Goal: Information Seeking & Learning: Learn about a topic

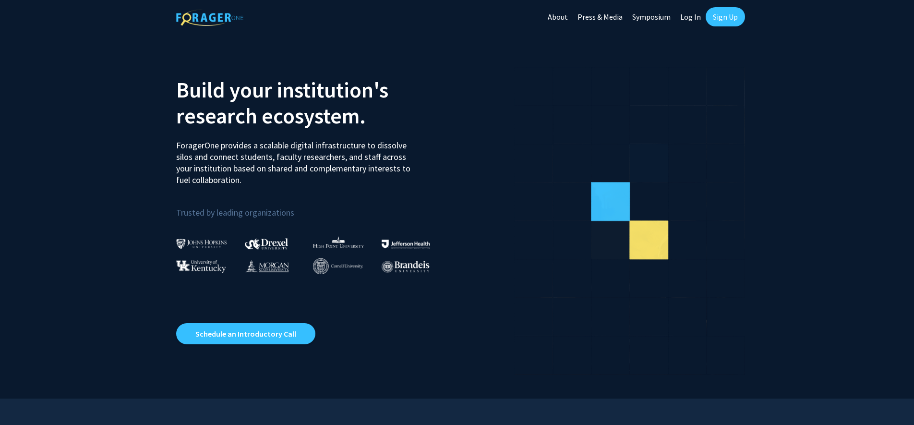
click at [695, 21] on link "Log In" at bounding box center [691, 17] width 30 height 34
select select
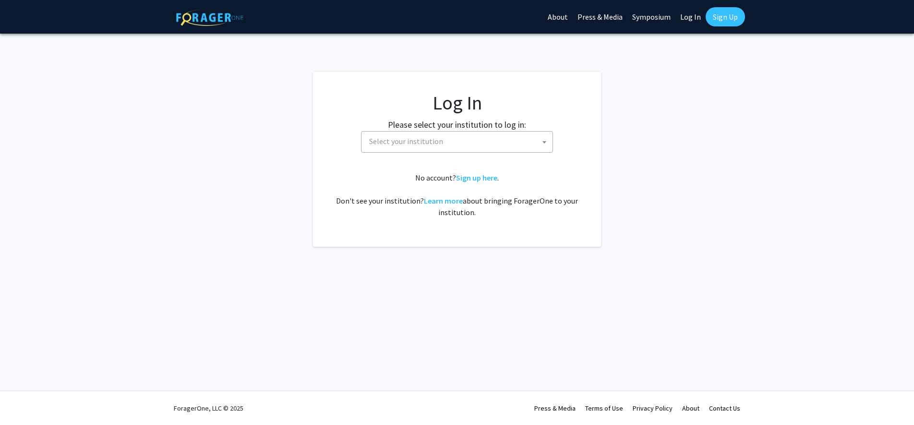
click at [472, 146] on span "Select your institution" at bounding box center [458, 142] width 187 height 20
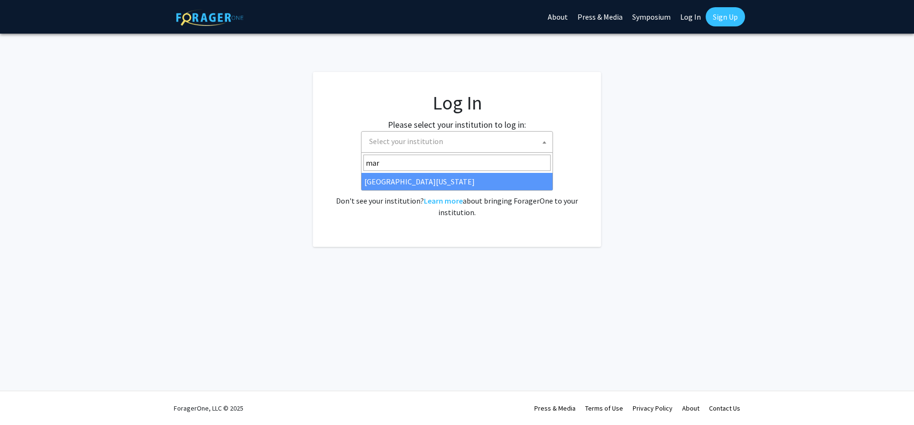
type input "mar"
select select "31"
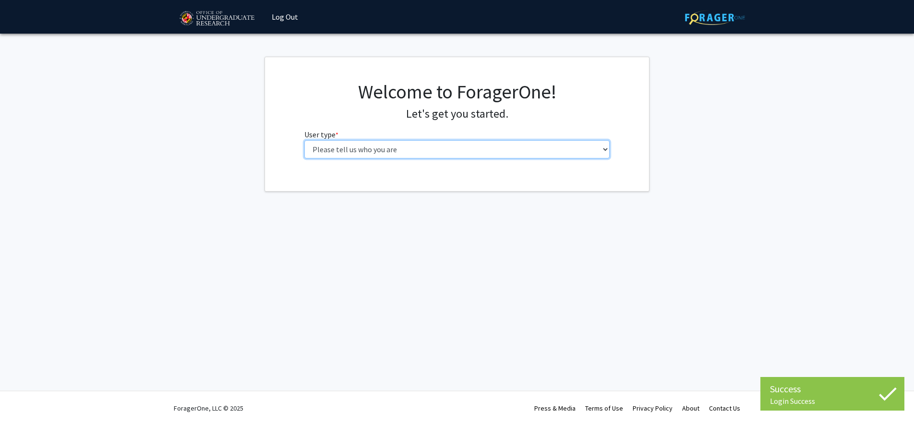
select select "1: undergrad"
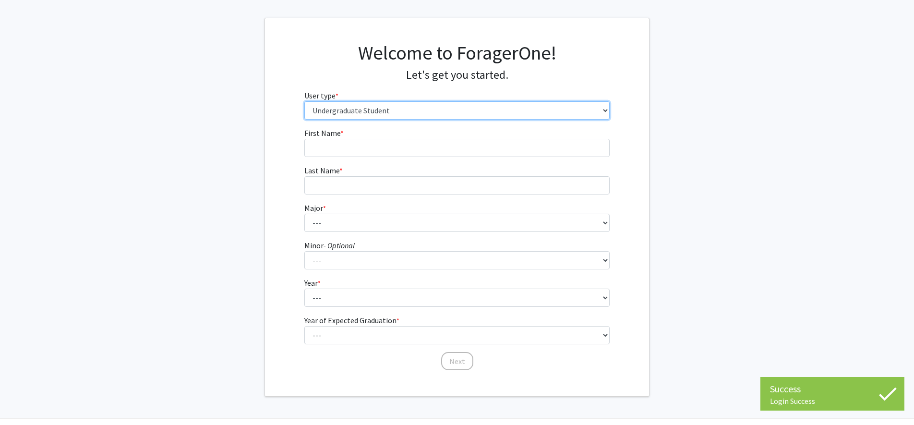
scroll to position [42, 0]
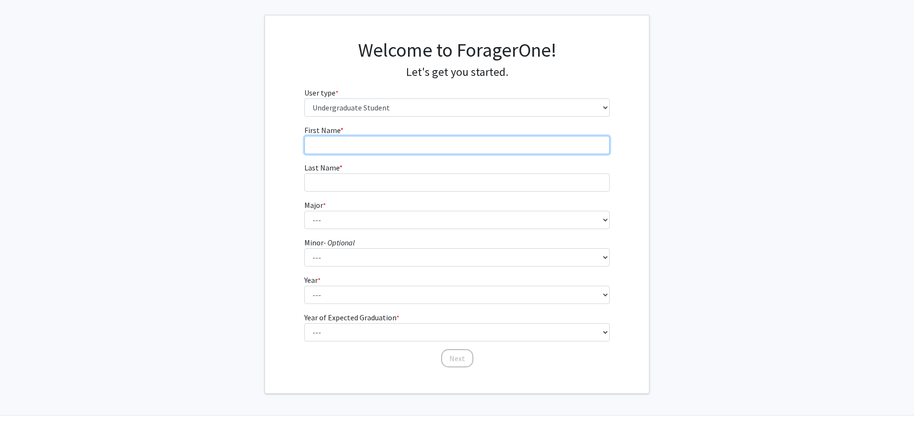
click at [444, 141] on input "First Name * required" at bounding box center [457, 145] width 306 height 18
type input "[PERSON_NAME]"
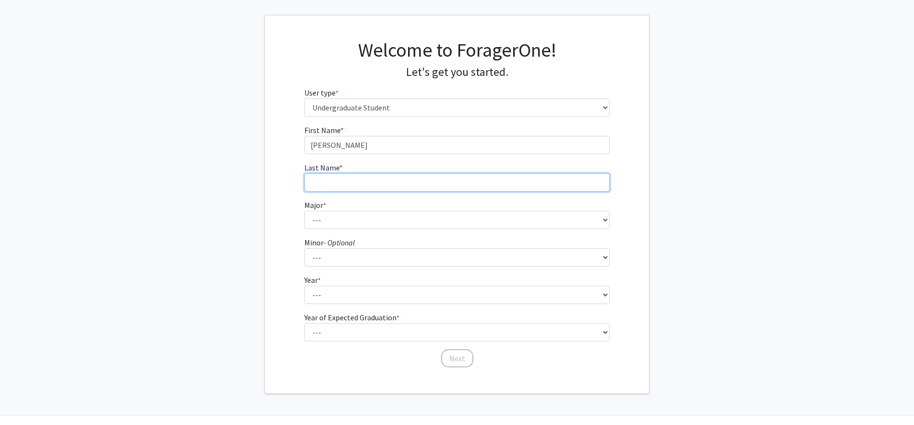
click at [453, 181] on input "Last Name * required" at bounding box center [457, 182] width 306 height 18
type input "Dye"
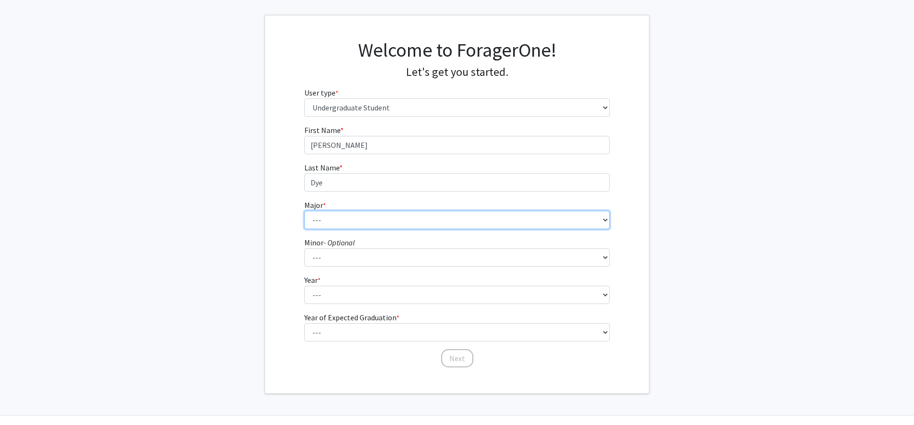
select select "69: 2370"
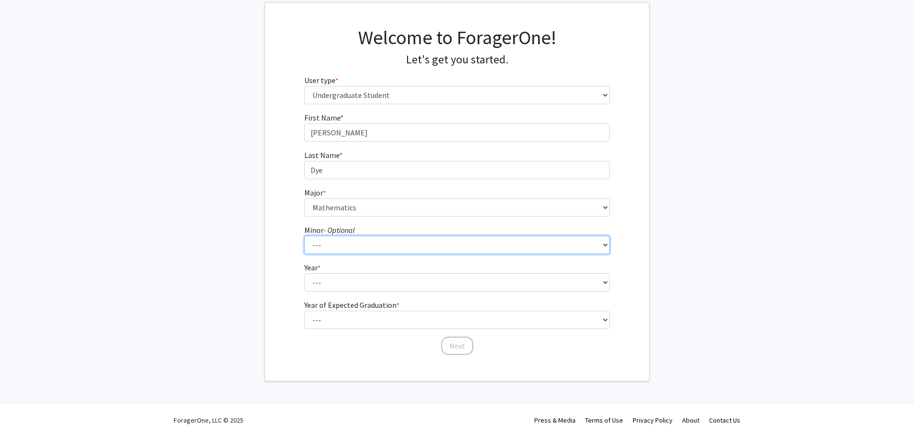
scroll to position [58, 0]
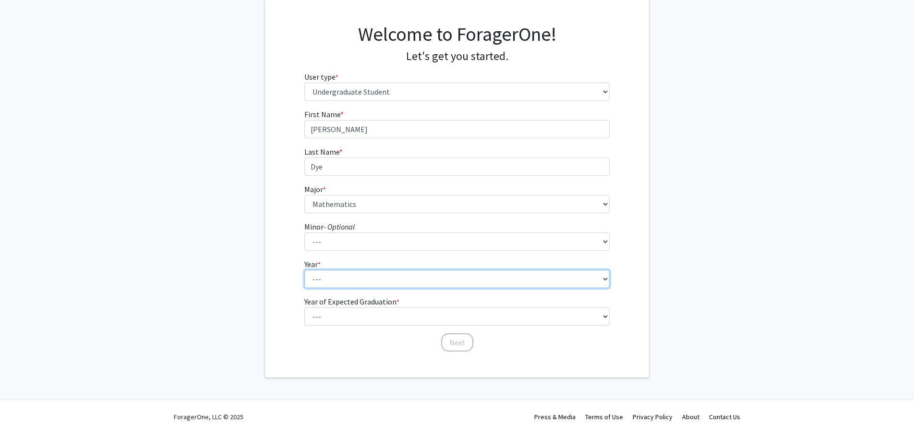
select select "2: sophomore"
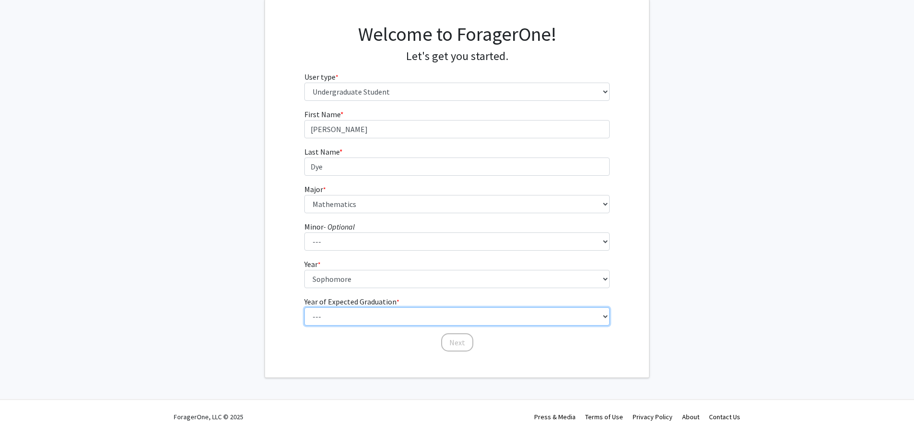
select select "4: 2028"
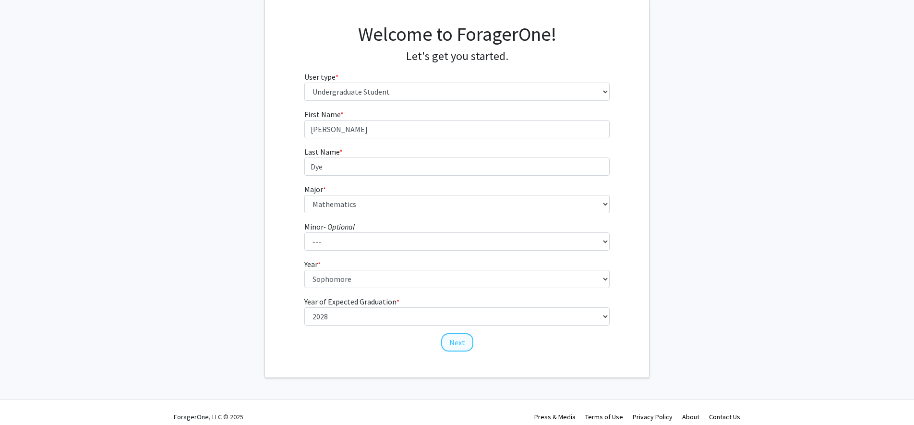
click at [460, 345] on button "Next" at bounding box center [457, 342] width 32 height 18
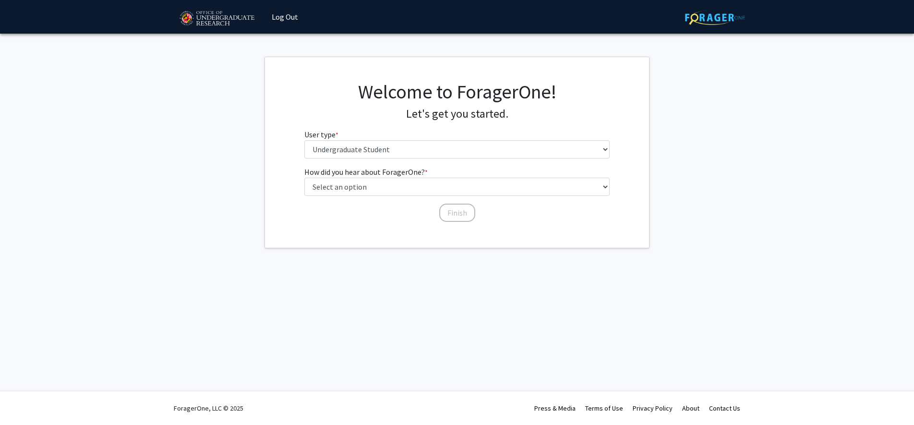
scroll to position [0, 0]
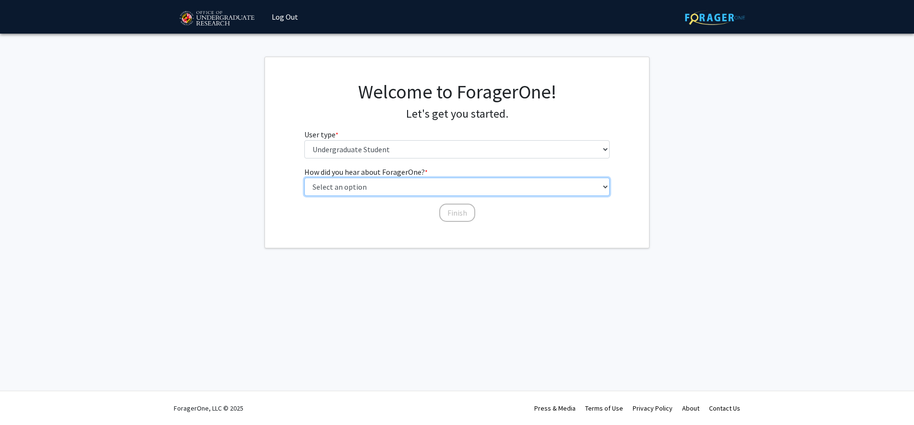
select select "3: university_website"
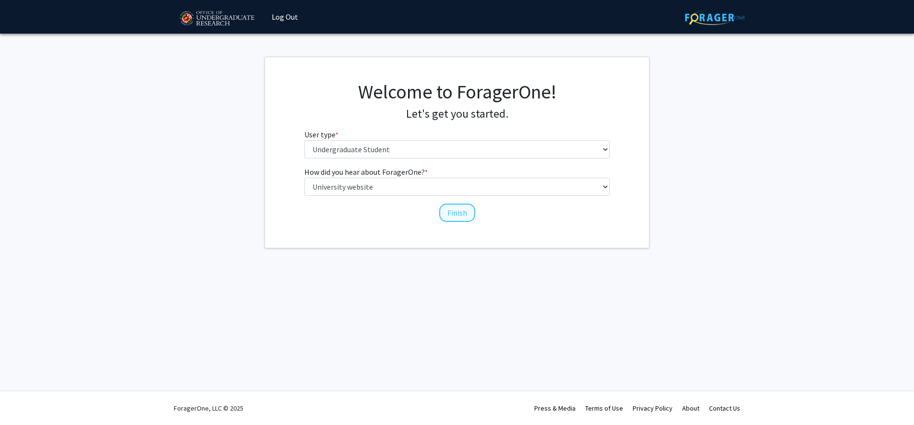
click at [455, 213] on button "Finish" at bounding box center [457, 213] width 36 height 18
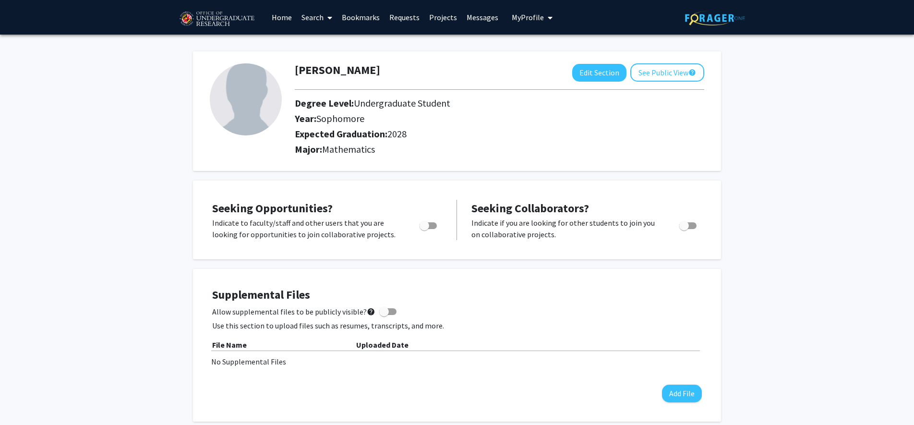
click at [443, 20] on link "Projects" at bounding box center [442, 17] width 37 height 34
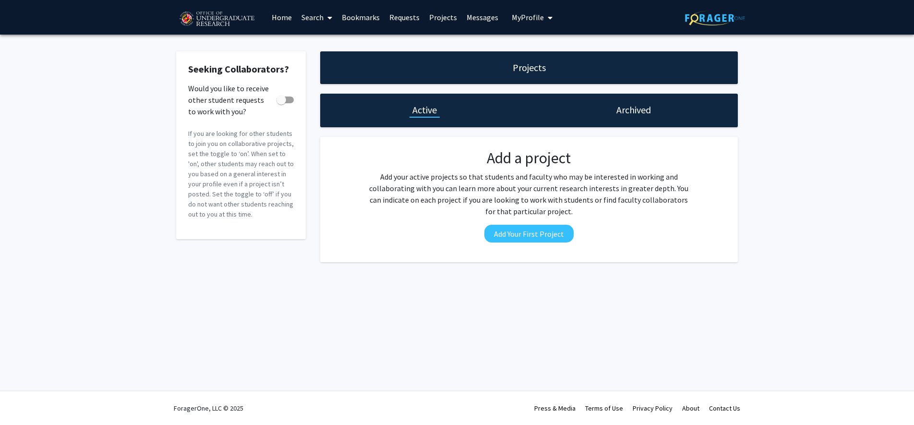
click at [312, 19] on link "Search" at bounding box center [317, 17] width 40 height 34
click at [322, 52] on span "Faculty/Staff" at bounding box center [332, 44] width 71 height 19
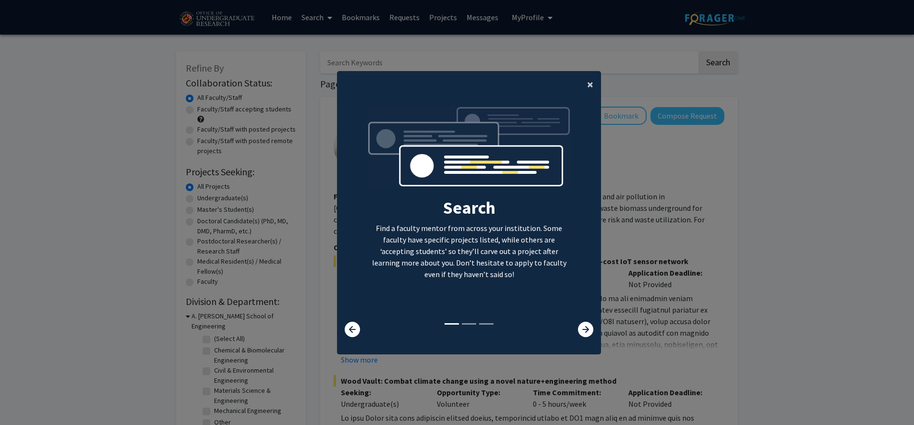
click at [593, 81] on button "×" at bounding box center [591, 84] width 22 height 27
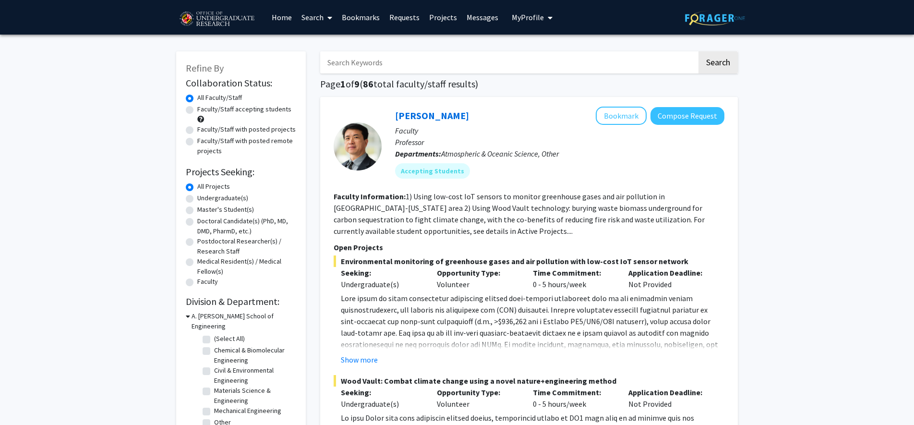
click at [197, 201] on label "Undergraduate(s)" at bounding box center [222, 198] width 51 height 10
click at [197, 199] on input "Undergraduate(s)" at bounding box center [200, 196] width 6 height 6
radio input "true"
click at [197, 189] on label "All Projects" at bounding box center [213, 186] width 33 height 10
click at [197, 188] on input "All Projects" at bounding box center [200, 184] width 6 height 6
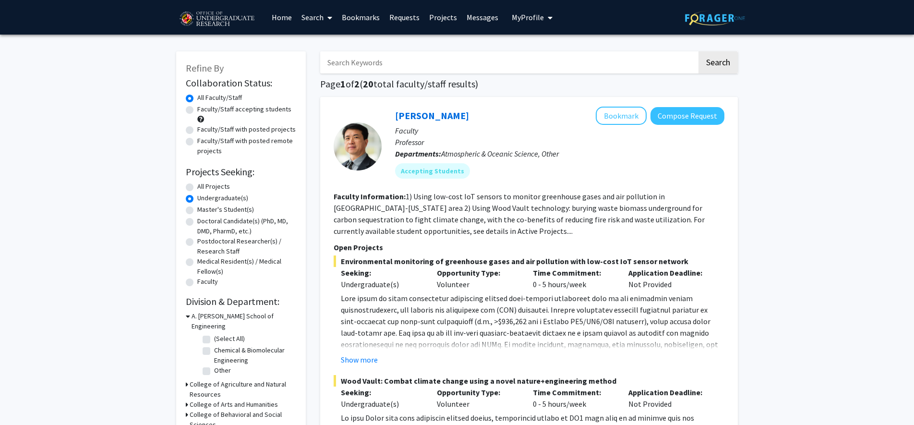
radio input "true"
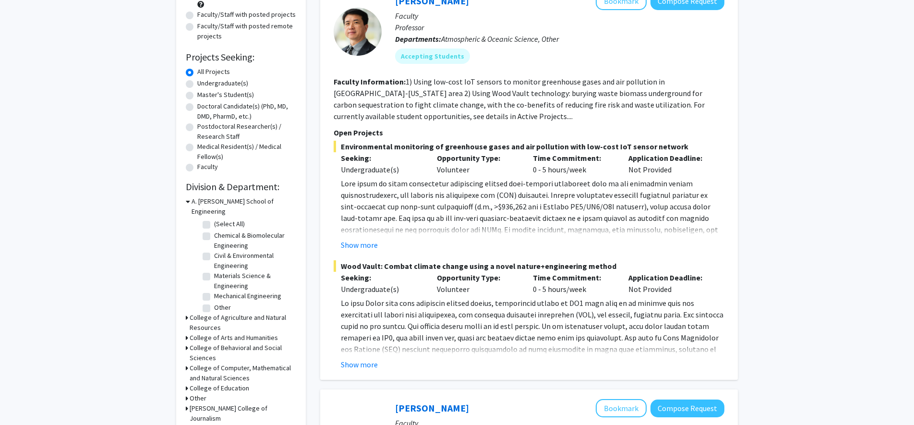
scroll to position [121, 0]
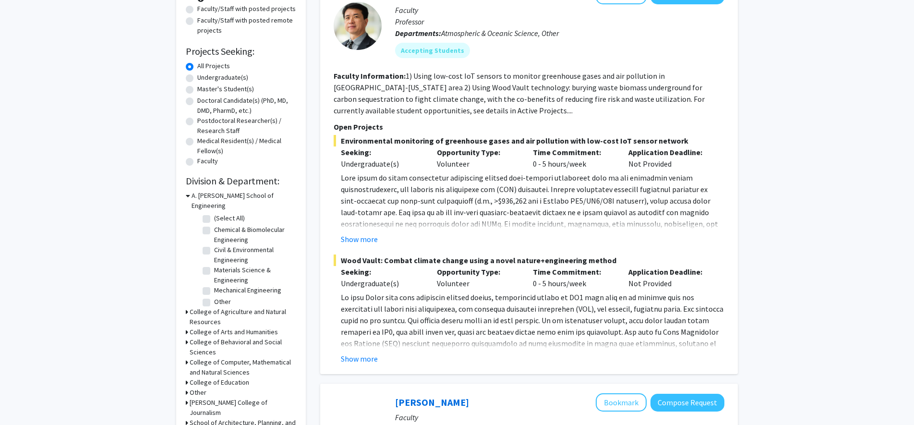
click at [256, 197] on h3 "A. [PERSON_NAME] School of Engineering" at bounding box center [244, 201] width 105 height 20
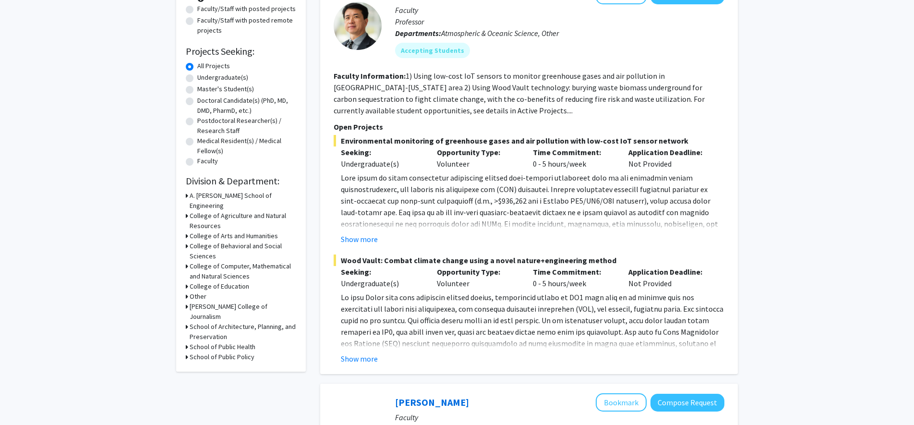
click at [229, 261] on h3 "College of Computer, Mathematical and Natural Sciences" at bounding box center [243, 271] width 107 height 20
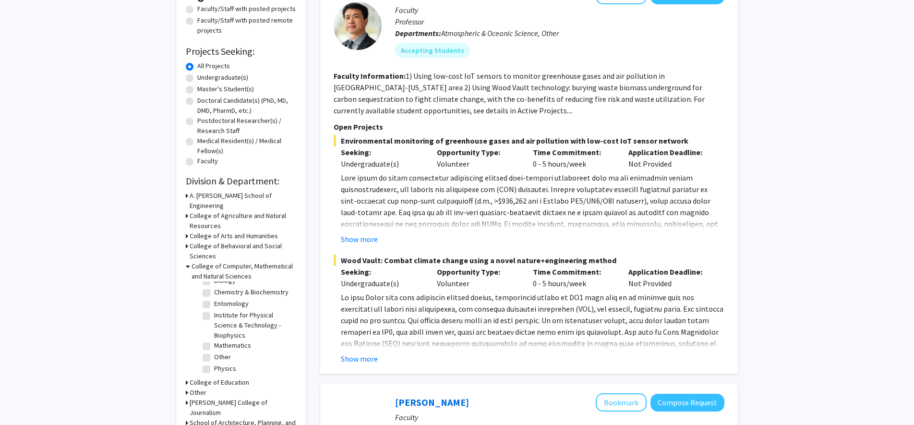
scroll to position [51, 0]
click at [214, 340] on label "Mathematics" at bounding box center [232, 345] width 37 height 10
click at [214, 340] on input "Mathematics" at bounding box center [217, 343] width 6 height 6
checkbox input "true"
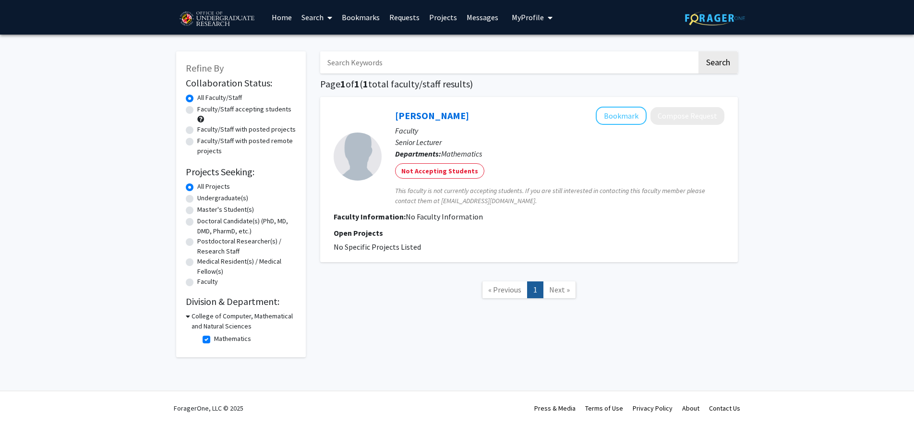
click at [189, 318] on icon at bounding box center [188, 316] width 4 height 10
click at [193, 318] on h3 "College of Computer, Mathematical and Natural Sciences" at bounding box center [243, 321] width 107 height 20
click at [214, 342] on label "Mathematics" at bounding box center [232, 339] width 37 height 10
click at [214, 340] on input "Mathematics" at bounding box center [217, 337] width 6 height 6
checkbox input "false"
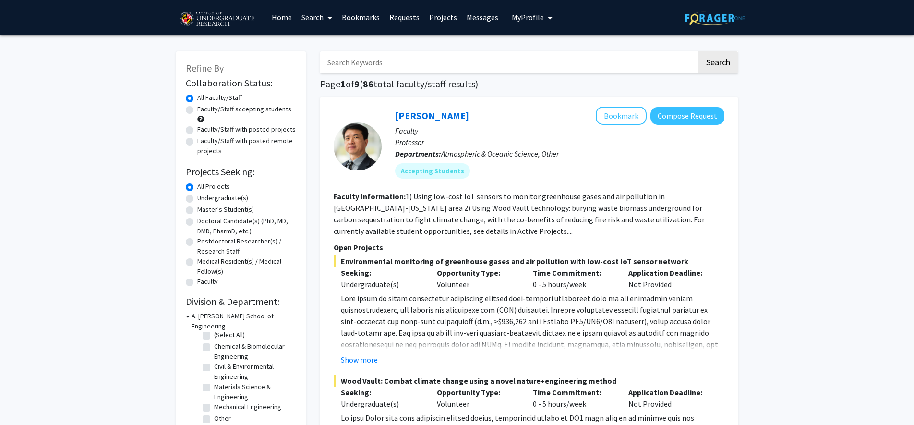
scroll to position [4, 0]
click at [214, 330] on label "(Select All)" at bounding box center [229, 335] width 31 height 10
click at [214, 330] on input "(Select All)" at bounding box center [217, 333] width 6 height 6
checkbox input "true"
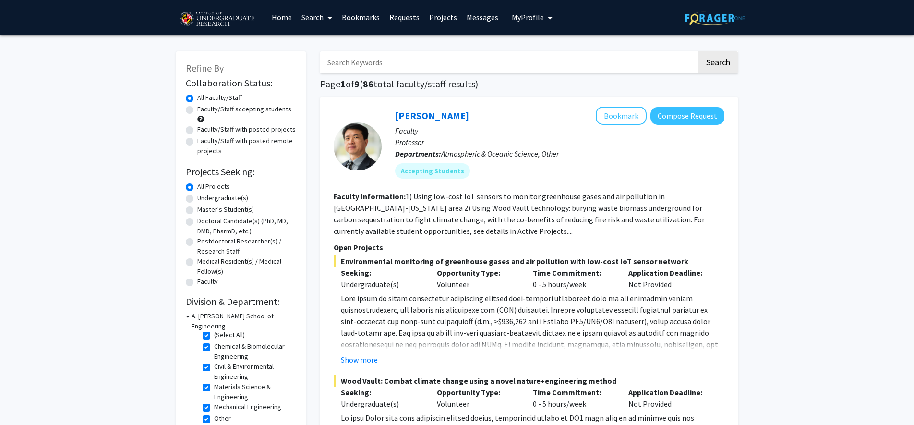
checkbox input "true"
click at [214, 330] on label "(Select All)" at bounding box center [229, 335] width 31 height 10
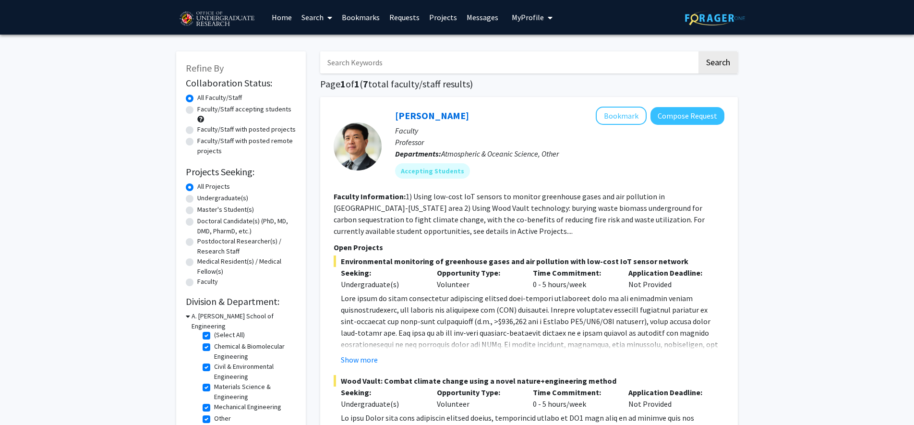
click at [214, 330] on input "(Select All)" at bounding box center [217, 333] width 6 height 6
checkbox input "false"
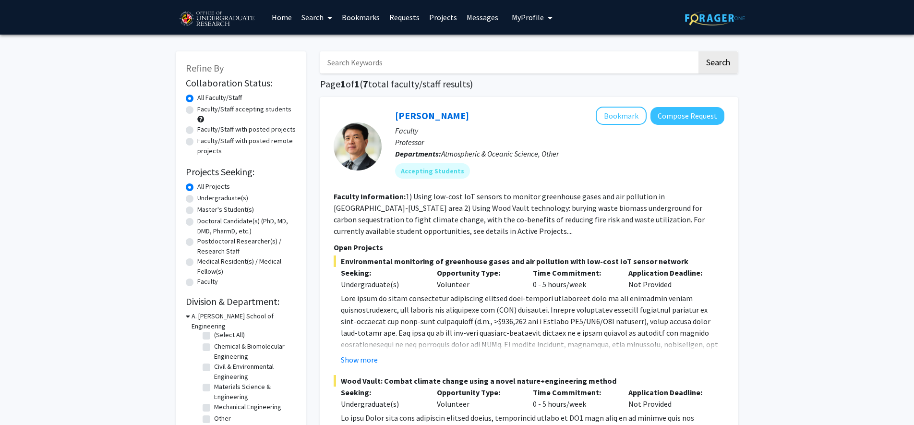
checkbox input "false"
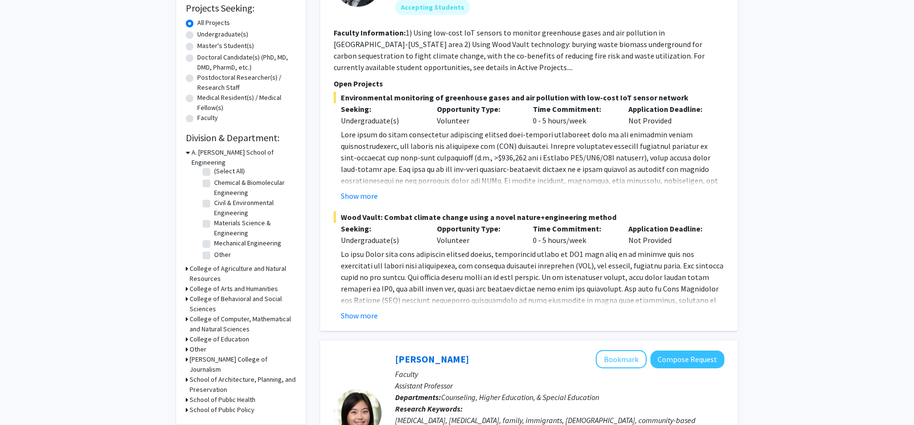
scroll to position [210, 0]
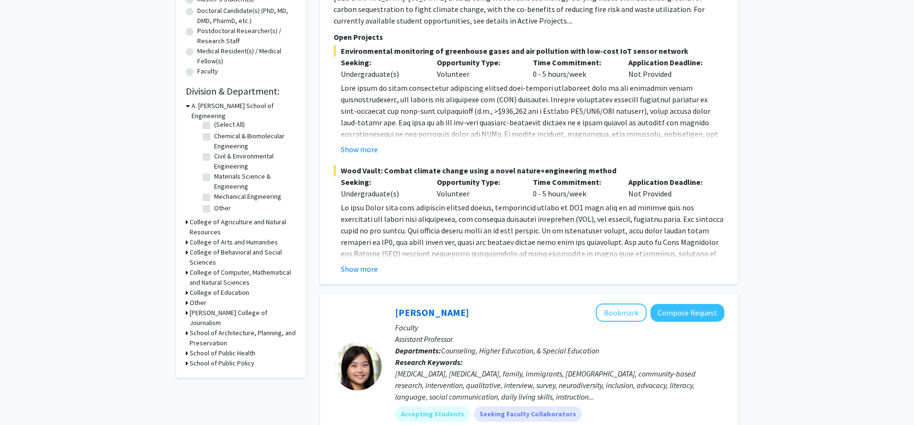
click at [230, 267] on h3 "College of Computer, Mathematical and Natural Sciences" at bounding box center [243, 277] width 107 height 20
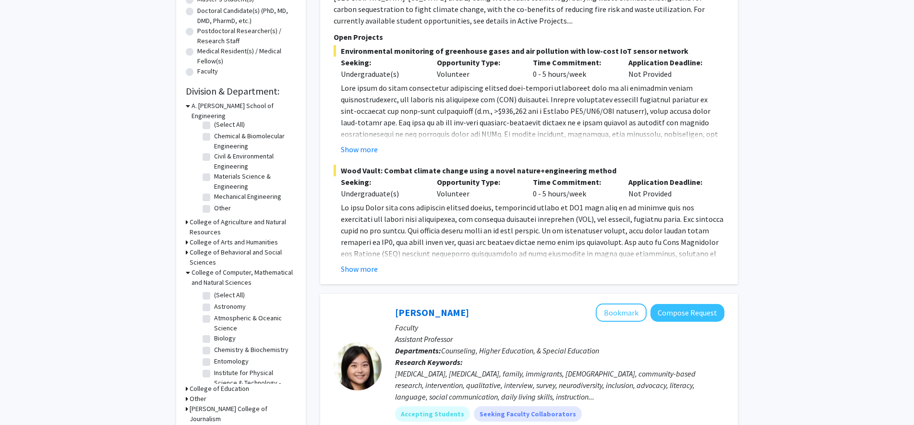
click at [214, 290] on label "(Select All)" at bounding box center [229, 295] width 31 height 10
click at [214, 290] on input "(Select All)" at bounding box center [217, 293] width 6 height 6
checkbox input "true"
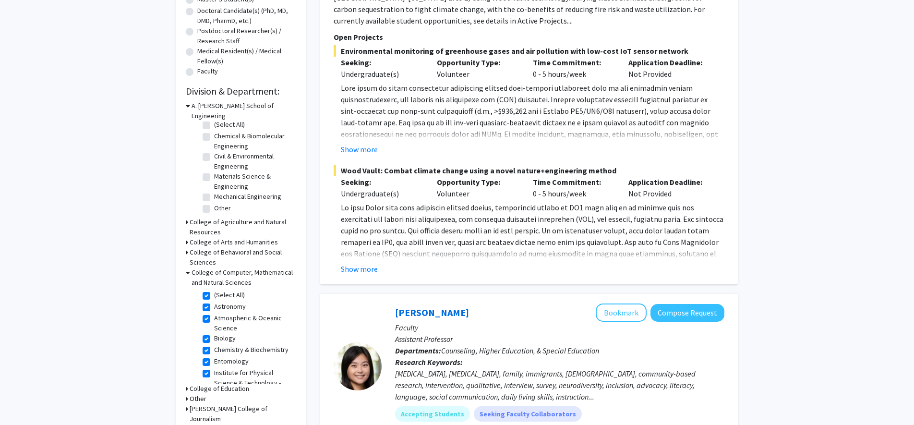
checkbox input "true"
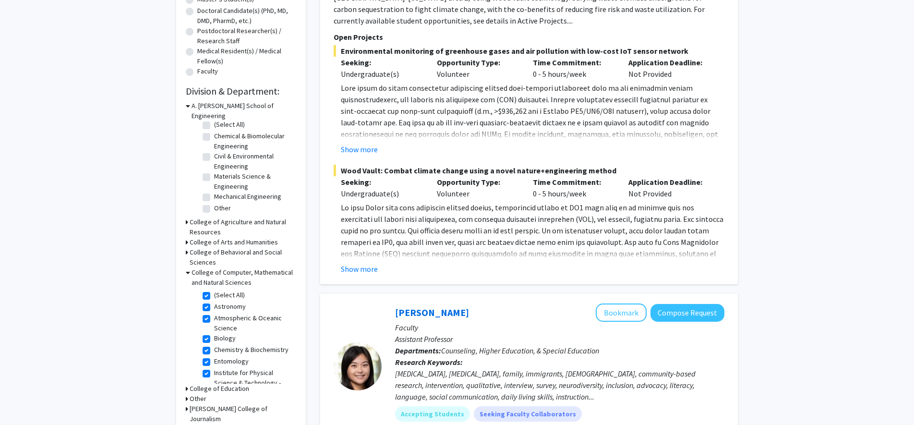
checkbox input "true"
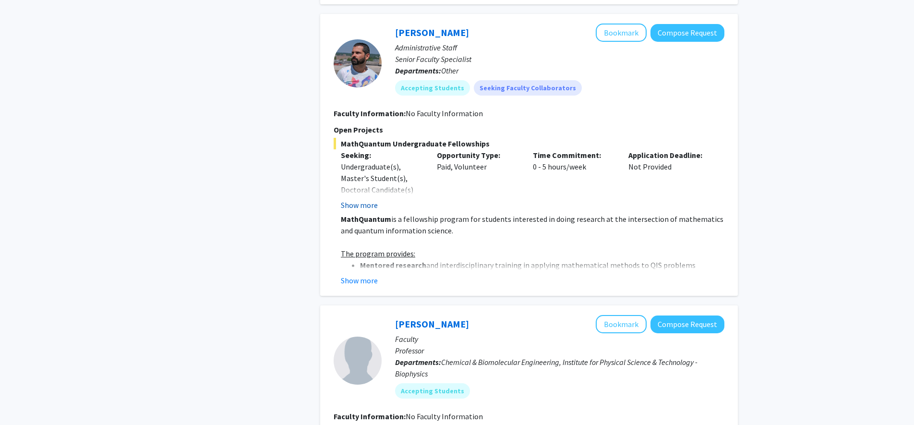
scroll to position [979, 0]
click at [366, 264] on fg-read-more "MathQuantum is a fellowship program for students interested in doing research a…" at bounding box center [529, 249] width 391 height 73
click at [368, 274] on button "Show more" at bounding box center [359, 280] width 37 height 12
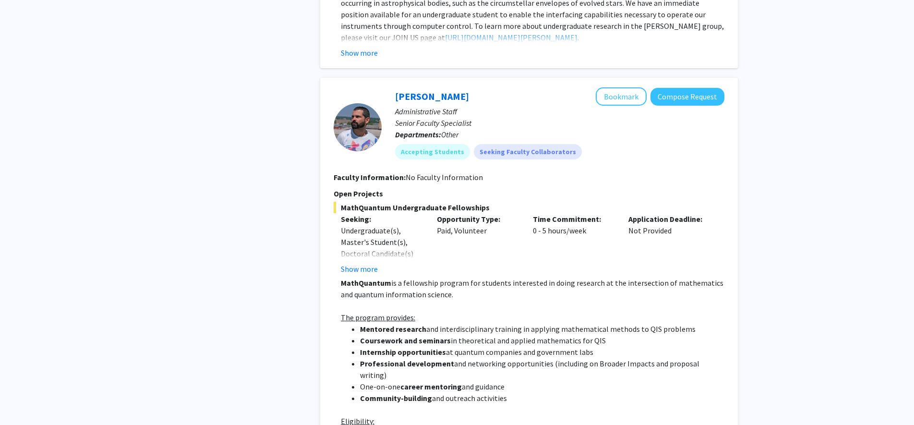
scroll to position [811, 0]
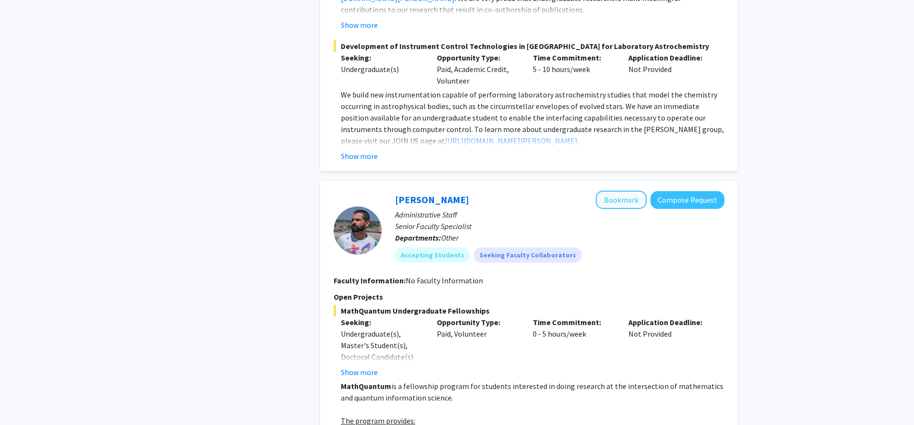
click at [628, 197] on button "Bookmark" at bounding box center [621, 200] width 51 height 18
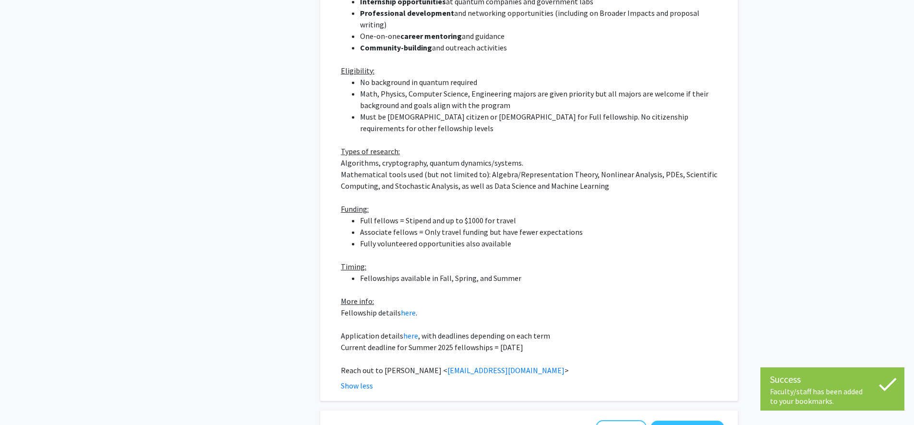
scroll to position [1287, 0]
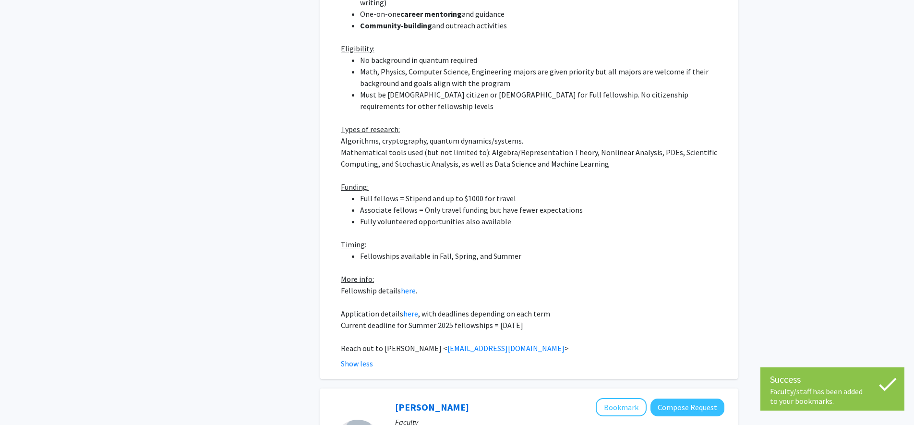
click at [501, 250] on li "Fellowships available in Fall, Spring, and Summer" at bounding box center [542, 256] width 364 height 12
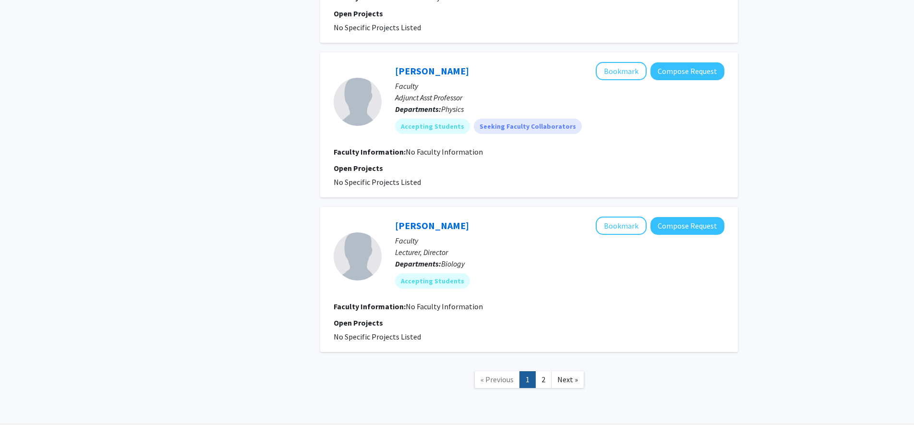
scroll to position [2690, 0]
click at [546, 372] on link "2" at bounding box center [543, 380] width 16 height 17
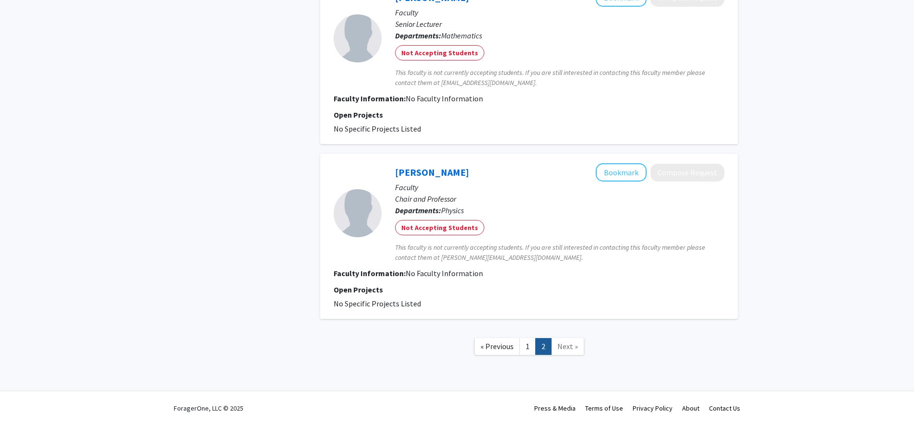
scroll to position [583, 0]
click at [527, 351] on link "1" at bounding box center [528, 346] width 16 height 17
